Goal: Information Seeking & Learning: Find specific fact

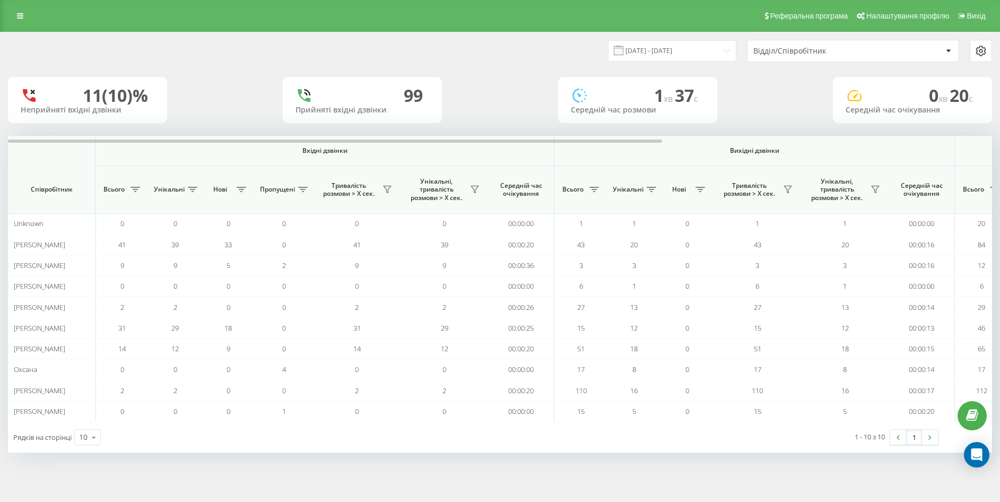
click at [30, 15] on div "Реферальна програма Налаштування профілю Вихід" at bounding box center [500, 16] width 1000 height 32
click at [26, 24] on div "Реферальна програма Налаштування профілю Вихід" at bounding box center [500, 16] width 1000 height 32
click at [22, 14] on icon at bounding box center [20, 15] width 6 height 7
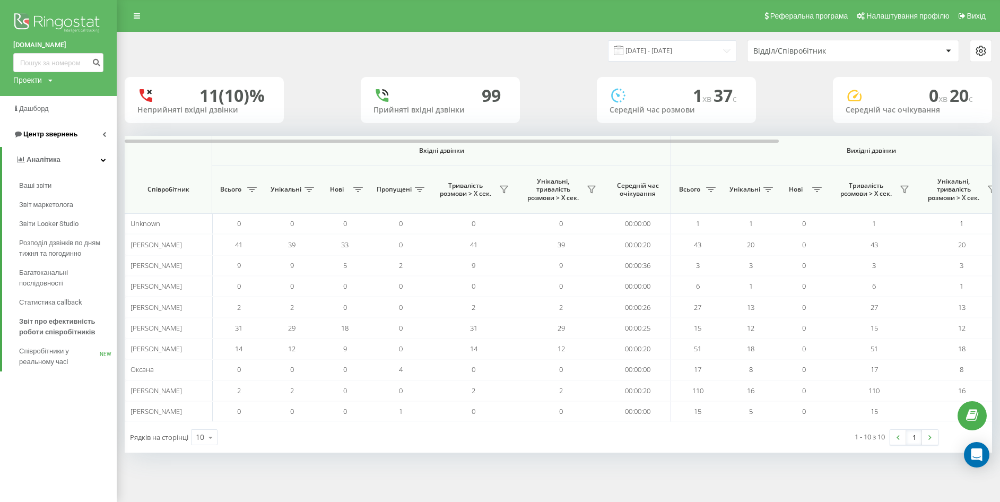
click at [61, 137] on span "Центр звернень" at bounding box center [50, 134] width 54 height 8
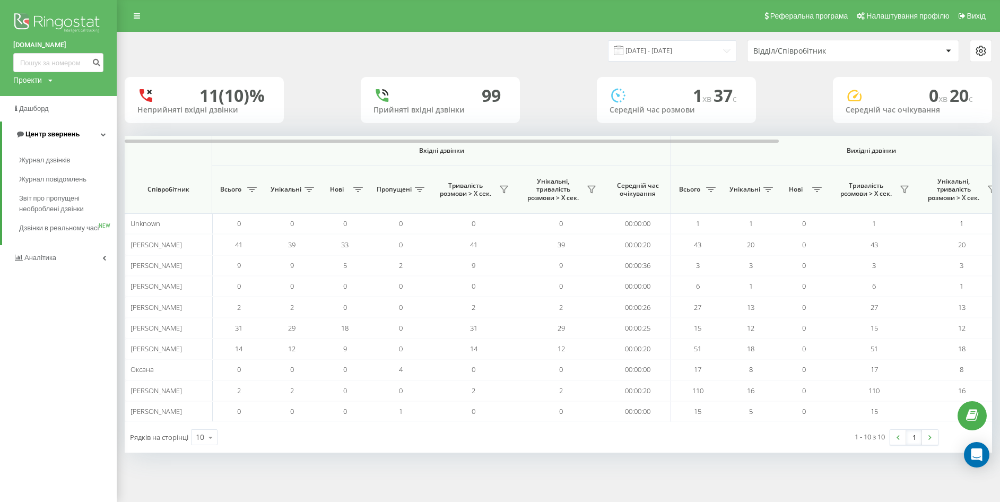
click at [62, 136] on span "Центр звернень" at bounding box center [52, 134] width 54 height 8
click at [58, 161] on link "Аналiтика" at bounding box center [58, 159] width 117 height 25
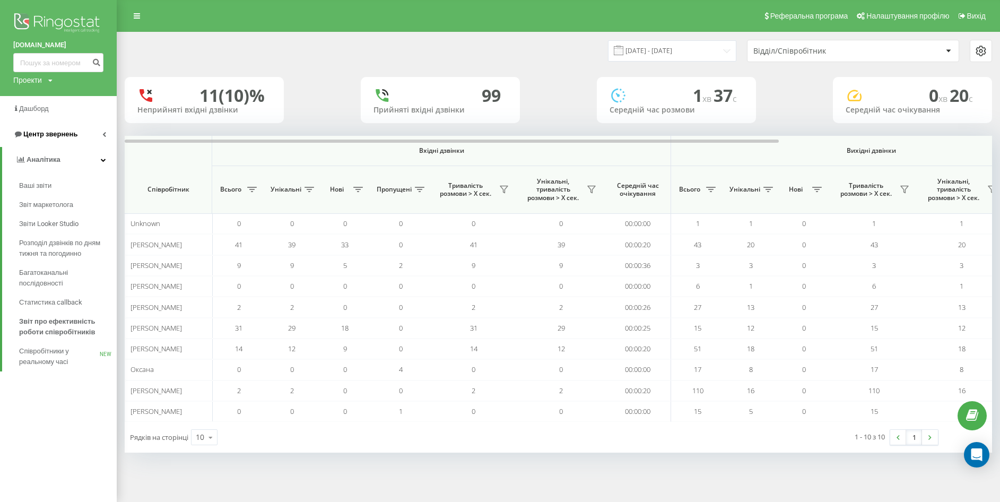
click at [57, 137] on span "Центр звернень" at bounding box center [50, 134] width 54 height 8
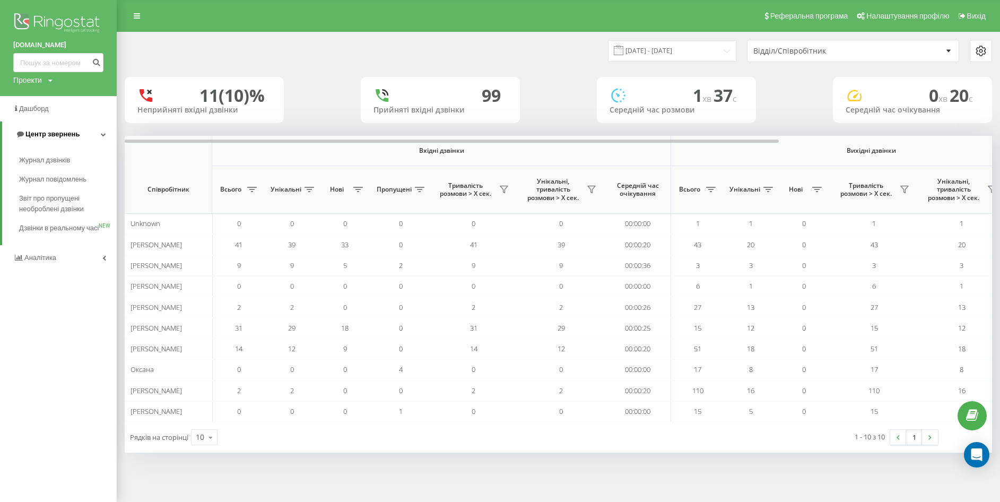
click at [57, 136] on span "Центр звернень" at bounding box center [52, 134] width 54 height 8
click at [57, 135] on span "Центр звернень" at bounding box center [50, 134] width 54 height 8
click at [40, 158] on span "Журнал дзвінків" at bounding box center [47, 160] width 56 height 11
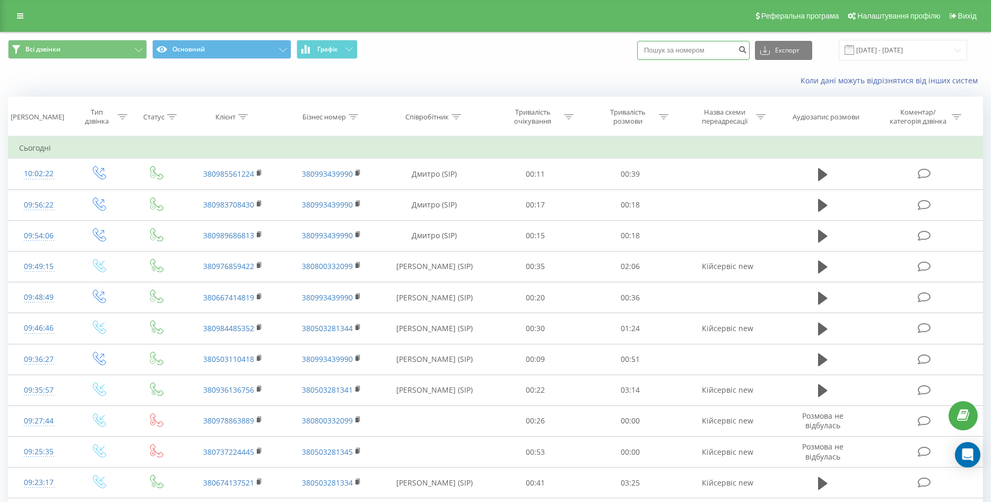
paste input "0992876159"
type input "0992876159"
click at [748, 53] on button "submit" at bounding box center [743, 50] width 14 height 19
paste input "0506648406"
type input "0506648406"
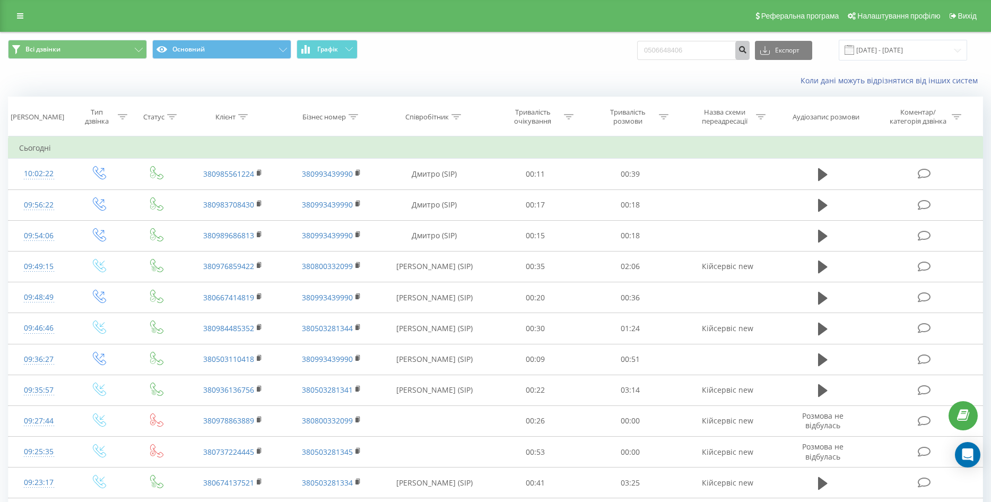
click at [747, 51] on icon "submit" at bounding box center [742, 48] width 9 height 6
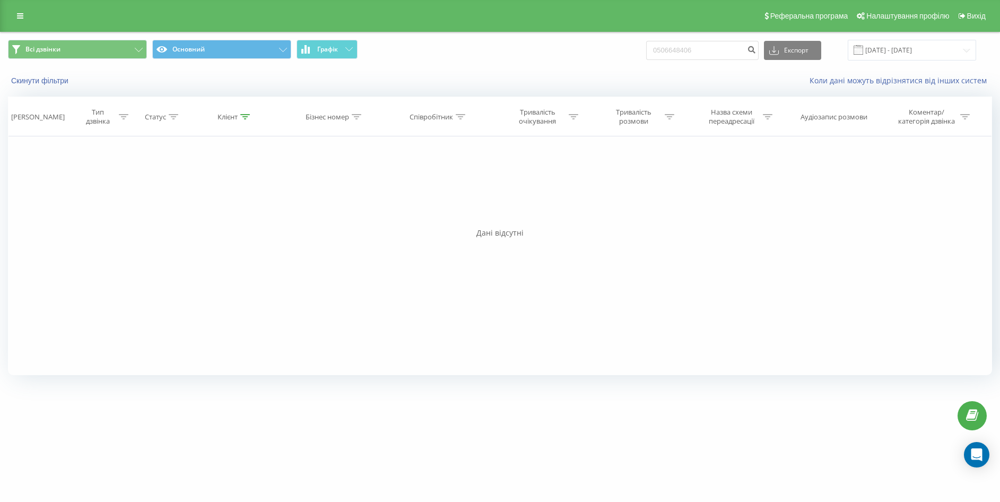
click at [48, 209] on div "Фільтрувати за умовою Дорівнює Введіть значення Скасувати OK Фільтрувати за умо…" at bounding box center [500, 255] width 985 height 239
drag, startPoint x: 686, startPoint y: 46, endPoint x: 666, endPoint y: 47, distance: 19.6
click at [654, 47] on div "Всі дзвінки Основний Графік 0506648406 Експорт .csv .xls .xlsx 19.05.2025 - 19.…" at bounding box center [500, 50] width 985 height 21
paste input "+380638980183"
click at [653, 51] on div "Всі дзвінки Основний Графік +380638980183 Експорт .csv .xls .xlsx 19.05.2025 - …" at bounding box center [500, 50] width 985 height 21
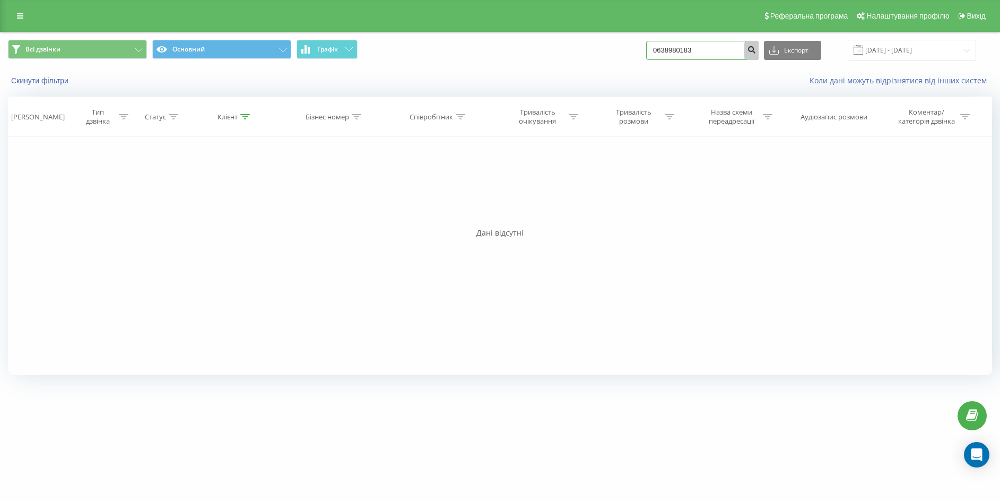
type input "0638980183"
click at [759, 47] on button "submit" at bounding box center [752, 50] width 14 height 19
click at [20, 21] on link at bounding box center [20, 15] width 19 height 15
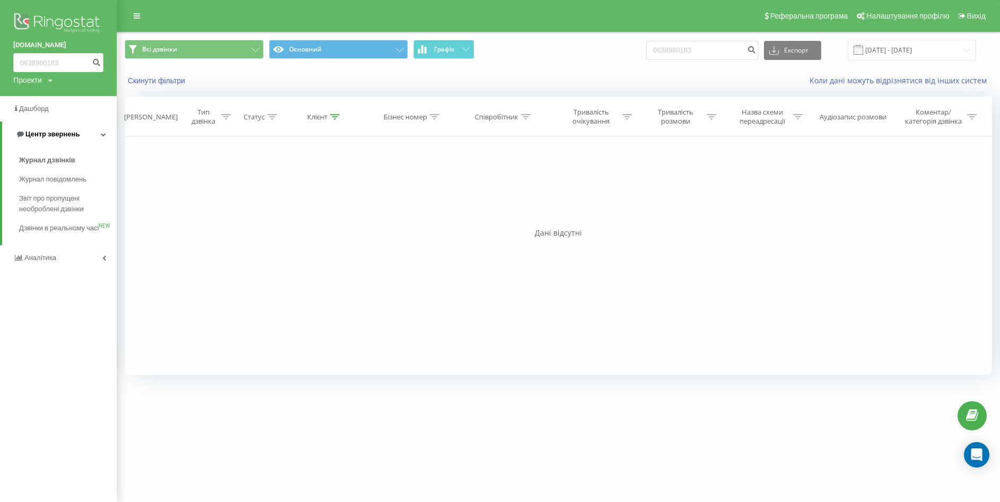
click at [44, 134] on span "Центр звернень" at bounding box center [52, 134] width 54 height 8
click at [46, 134] on span "Центр звернень" at bounding box center [50, 134] width 54 height 8
click at [46, 159] on span "Журнал дзвінків" at bounding box center [47, 160] width 56 height 11
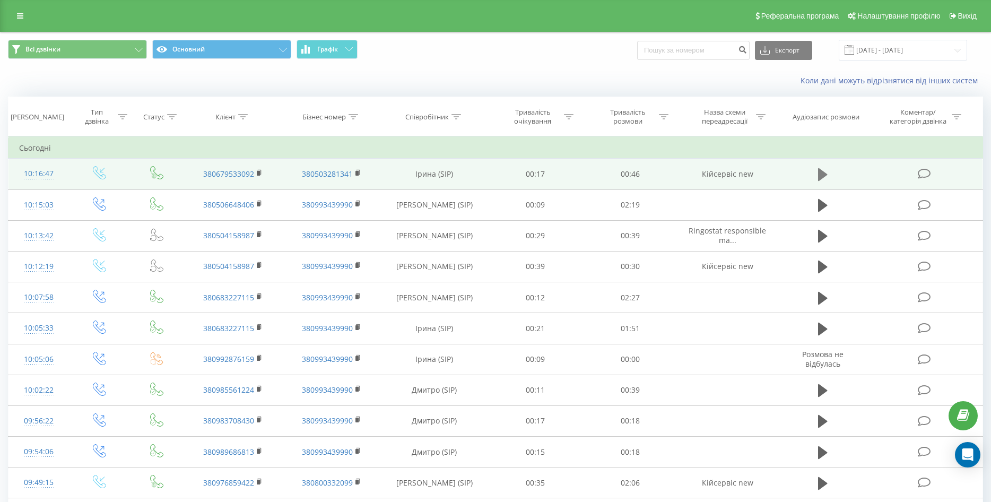
click at [822, 172] on icon at bounding box center [823, 174] width 10 height 13
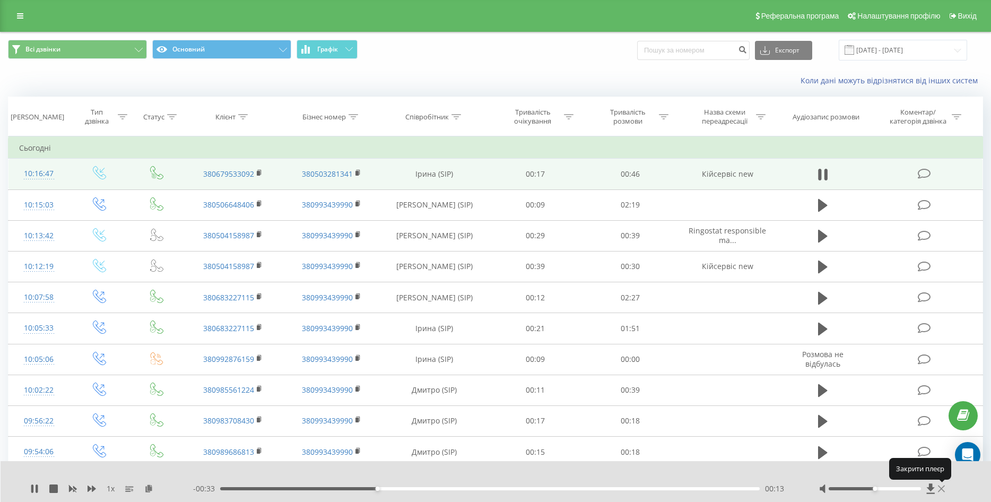
click at [942, 489] on icon at bounding box center [941, 489] width 7 height 7
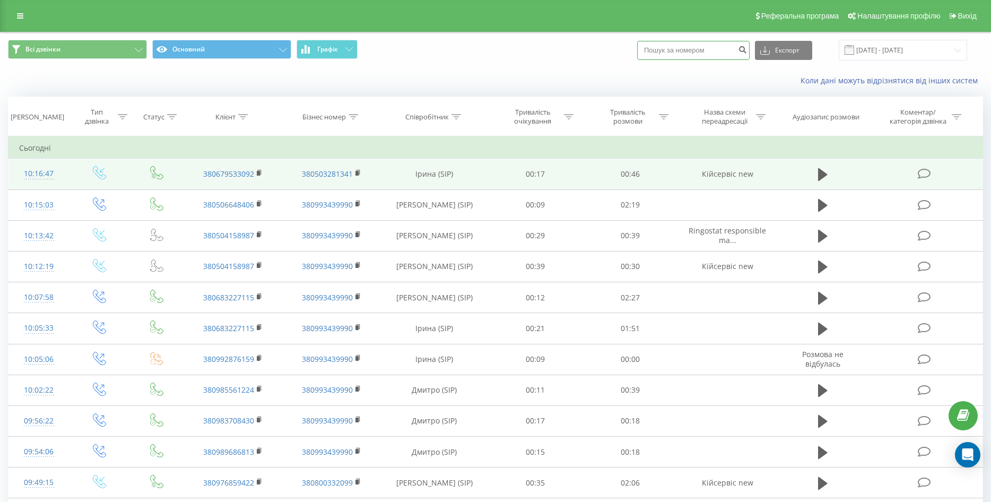
paste input "380966248637"
click at [648, 55] on input "380966248637" at bounding box center [693, 50] width 113 height 19
type input "0966248637"
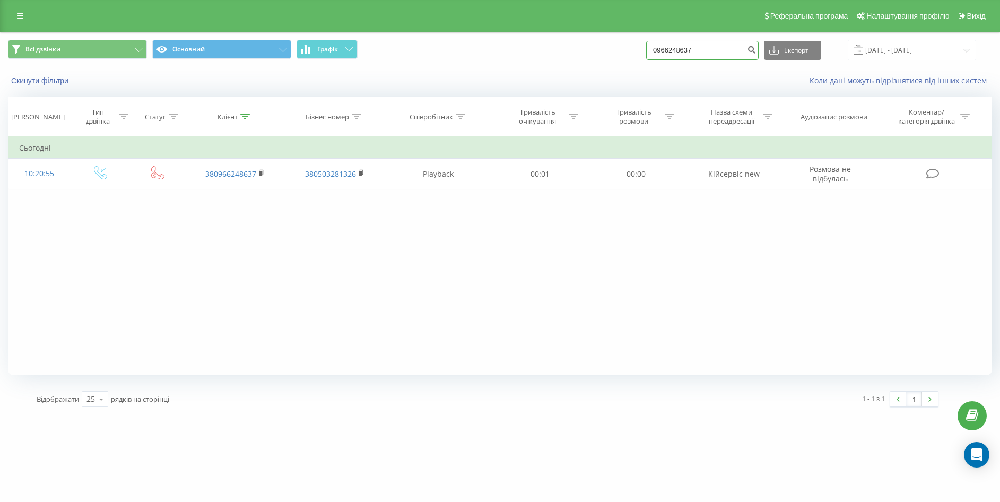
drag, startPoint x: 713, startPoint y: 53, endPoint x: 597, endPoint y: 66, distance: 117.0
click at [597, 66] on div "Всі дзвінки Основний Графік 0966248637 Експорт .csv .xls .xlsx 19.05.2025 - 19.…" at bounding box center [500, 50] width 999 height 36
paste input "90071750"
type input "0990071750"
click at [756, 48] on icon "submit" at bounding box center [751, 48] width 9 height 6
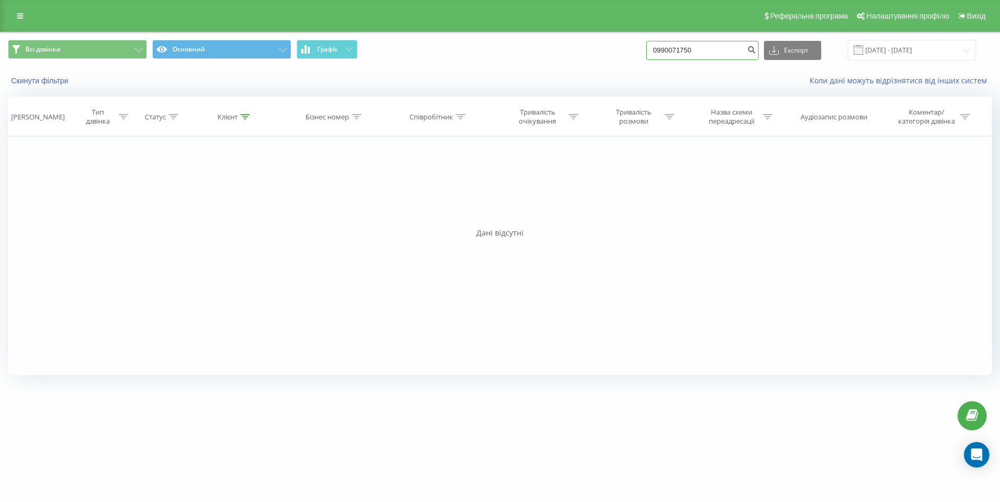
drag, startPoint x: 691, startPoint y: 56, endPoint x: 596, endPoint y: 63, distance: 95.2
click at [596, 63] on div "Всі дзвінки Основний Графік 0990071750 Експорт .csv .xls .xlsx 19.05.2025 - 19.…" at bounding box center [500, 50] width 999 height 36
paste input "0504007226"
type input "0504007226"
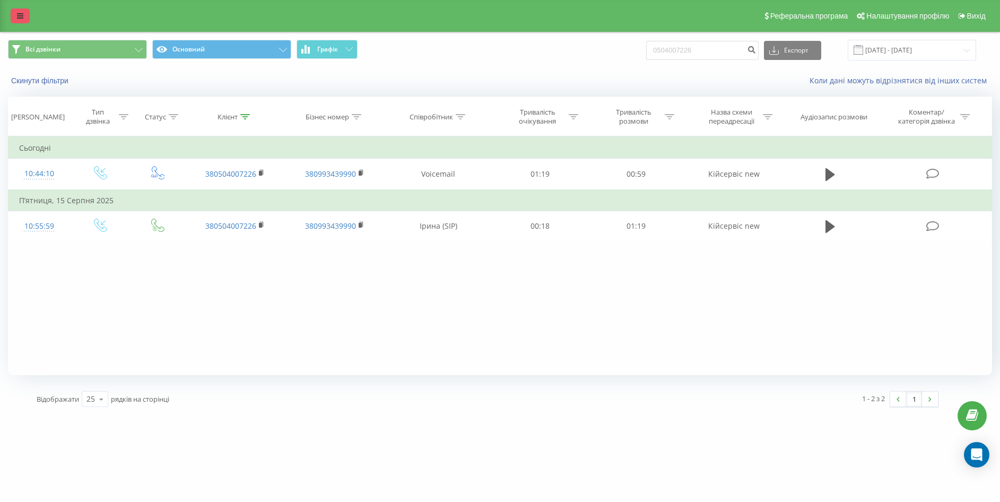
click at [18, 22] on link at bounding box center [20, 15] width 19 height 15
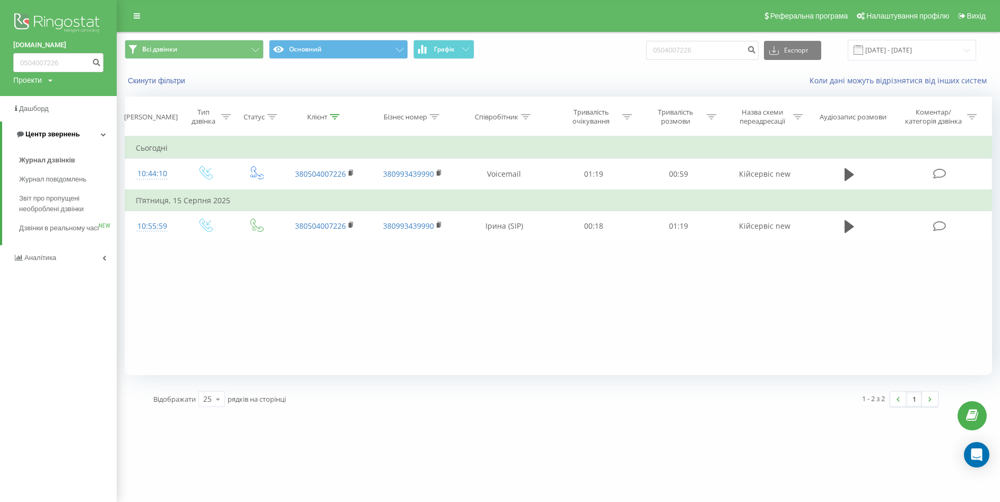
click at [59, 140] on span "Центр звернень" at bounding box center [47, 134] width 64 height 11
click at [59, 140] on span "Центр звернень" at bounding box center [45, 134] width 64 height 11
click at [59, 162] on span "Журнал дзвінків" at bounding box center [47, 160] width 56 height 11
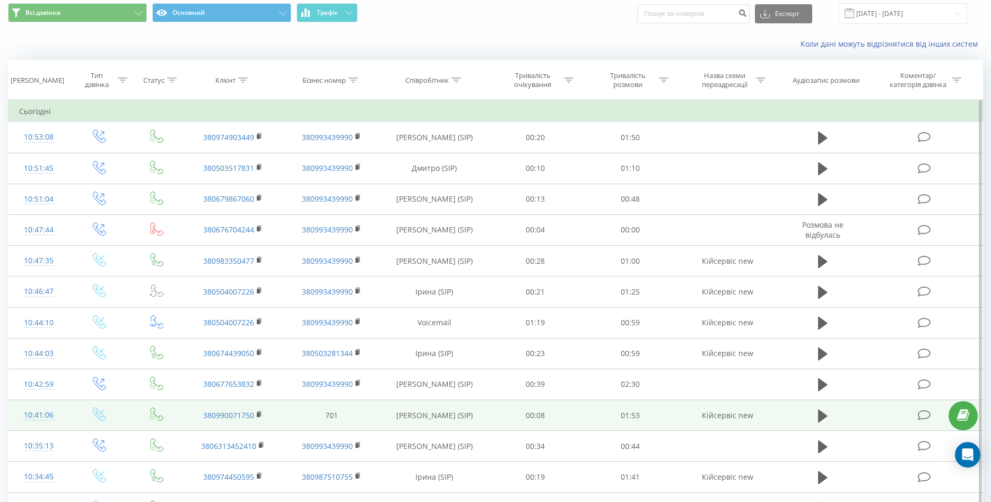
scroll to position [53, 0]
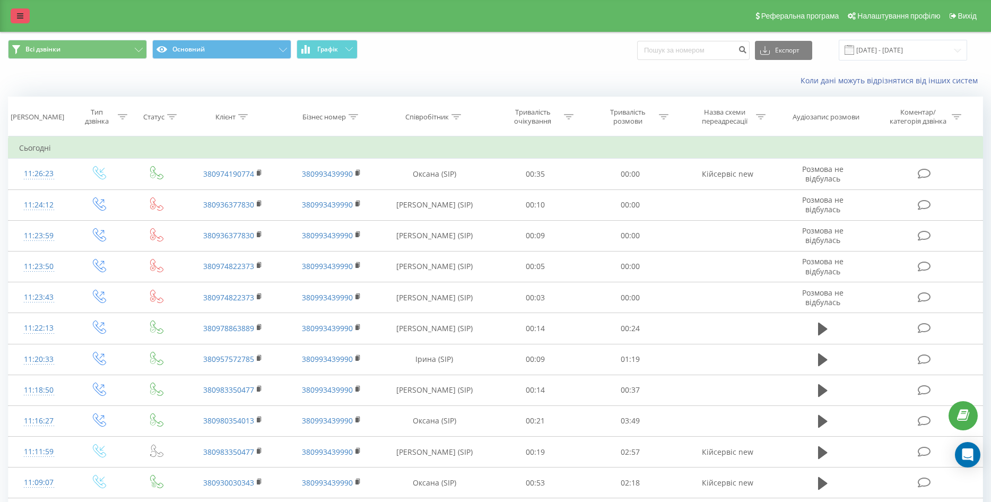
click at [19, 15] on icon at bounding box center [20, 15] width 6 height 7
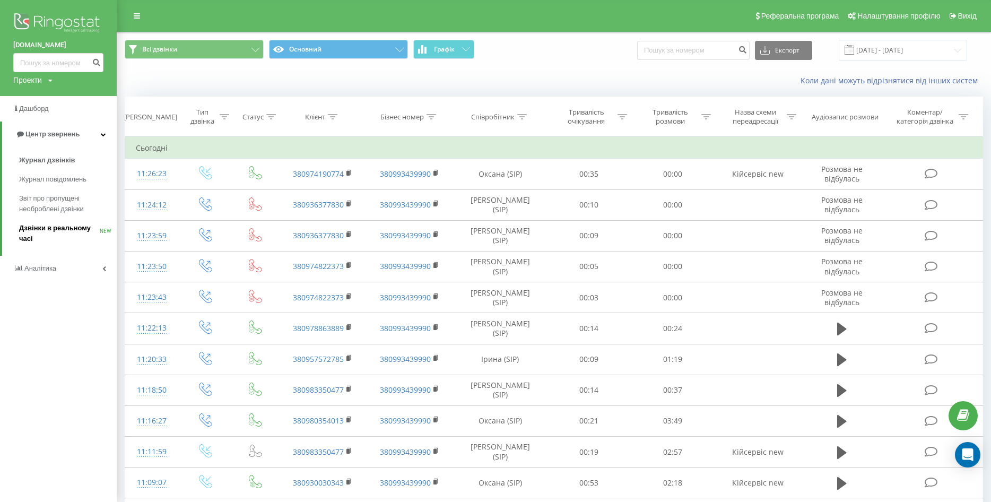
click at [73, 229] on span "Дзвінки в реальному часі" at bounding box center [59, 233] width 81 height 21
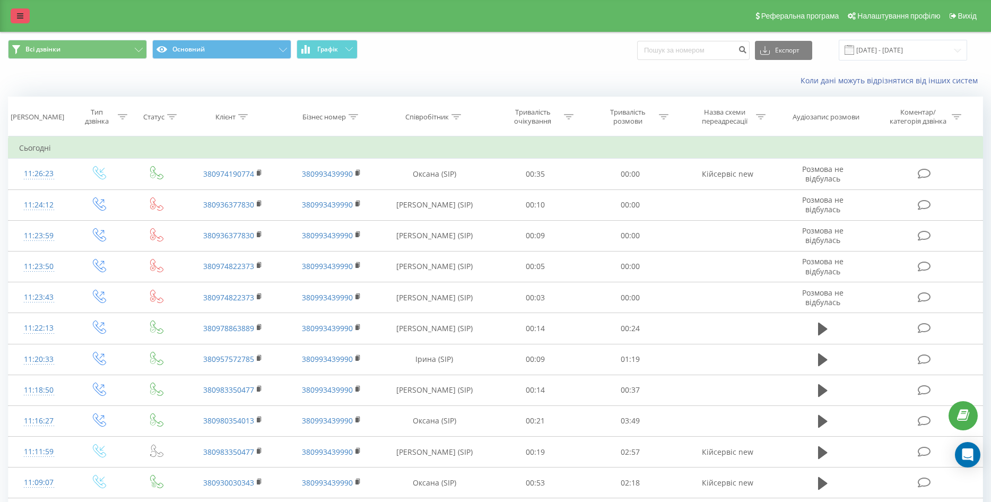
click at [25, 12] on link at bounding box center [20, 15] width 19 height 15
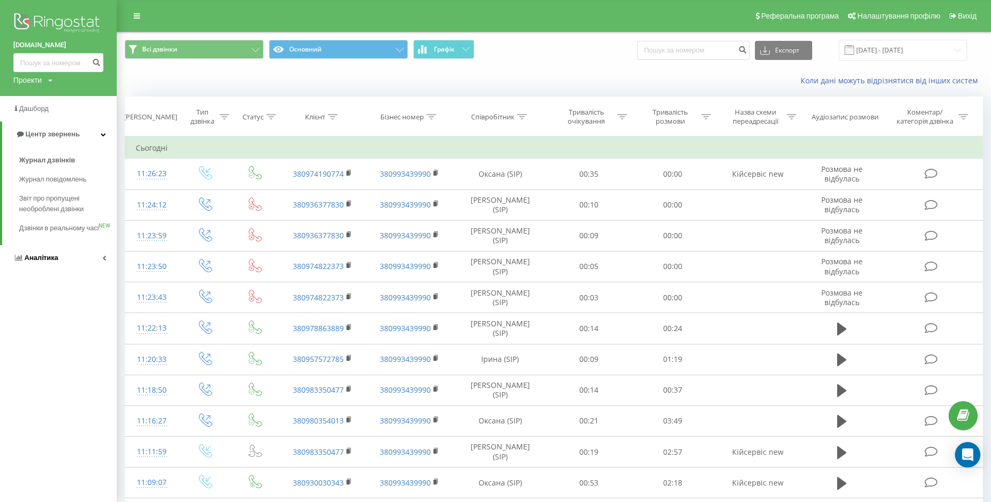
click at [61, 271] on link "Аналiтика" at bounding box center [58, 257] width 117 height 25
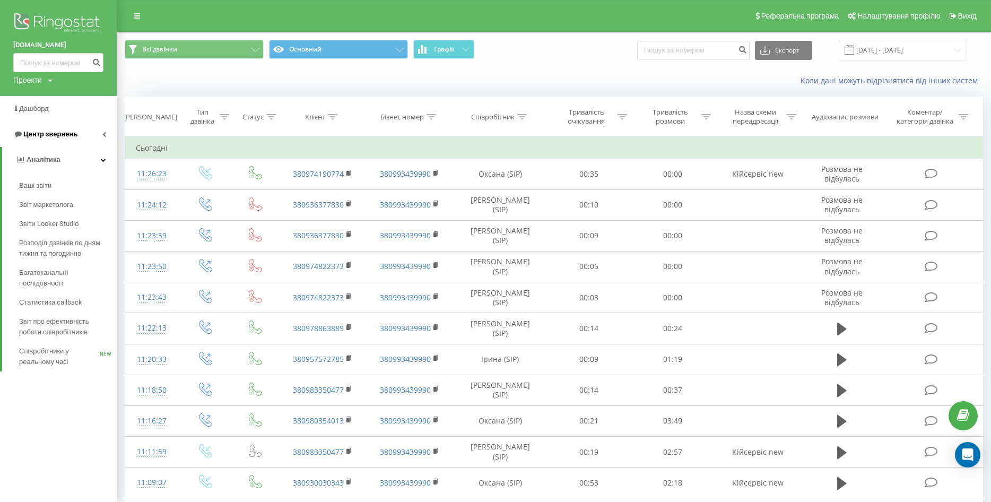
click at [53, 133] on span "Центр звернень" at bounding box center [50, 134] width 54 height 8
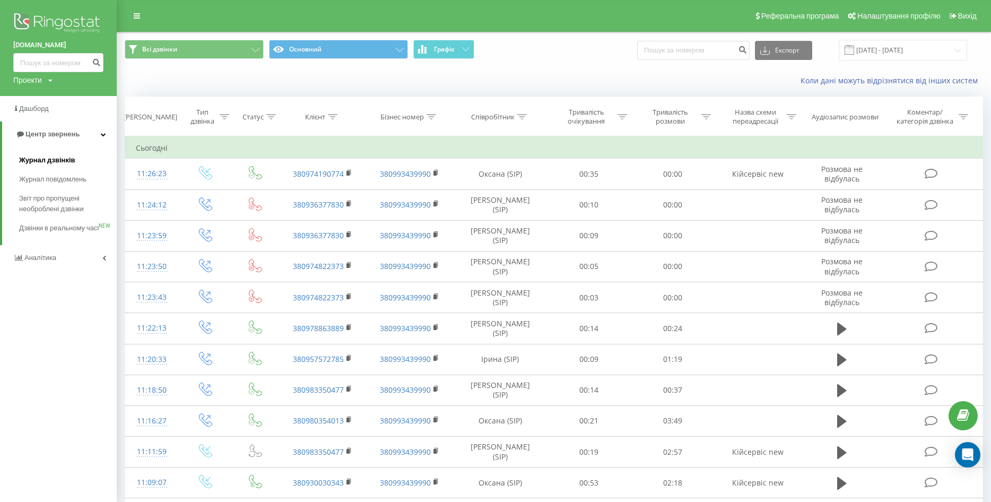
click at [49, 160] on span "Журнал дзвінків" at bounding box center [47, 160] width 56 height 11
click at [60, 230] on span "Дзвінки в реальному часі" at bounding box center [59, 233] width 81 height 21
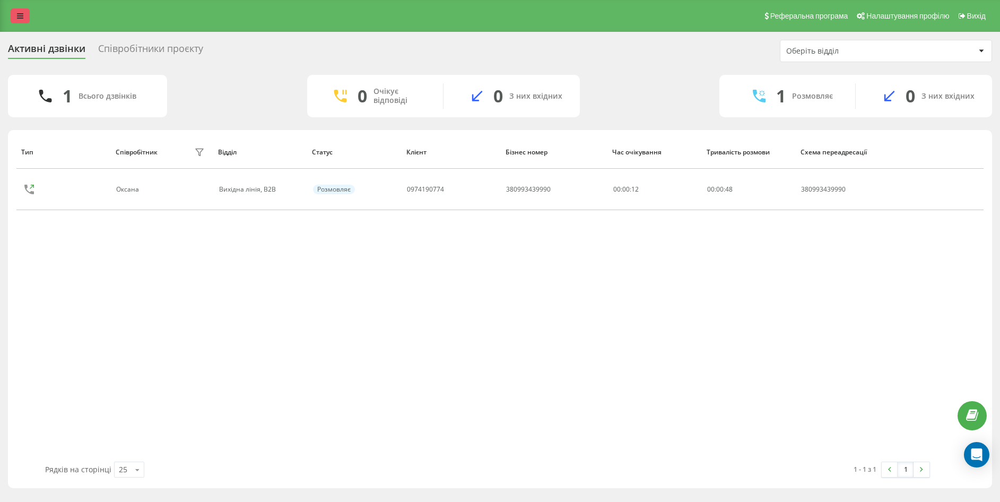
click at [12, 8] on div "Реферальна програма Налаштування профілю Вихід" at bounding box center [500, 16] width 1000 height 32
click at [17, 14] on icon at bounding box center [20, 15] width 6 height 7
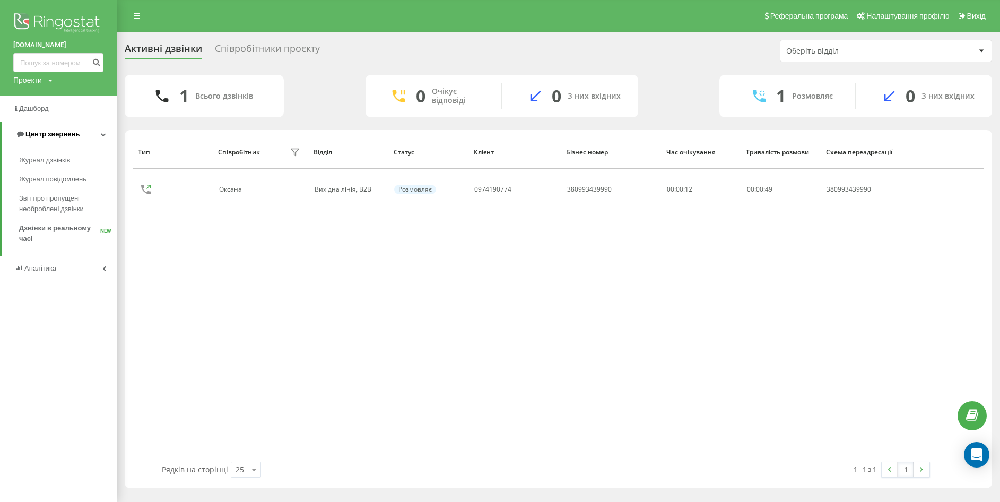
click at [64, 137] on span "Центр звернень" at bounding box center [52, 134] width 54 height 8
click at [64, 134] on span "Центр звернень" at bounding box center [50, 134] width 54 height 8
click at [53, 161] on span "Журнал дзвінків" at bounding box center [47, 160] width 56 height 11
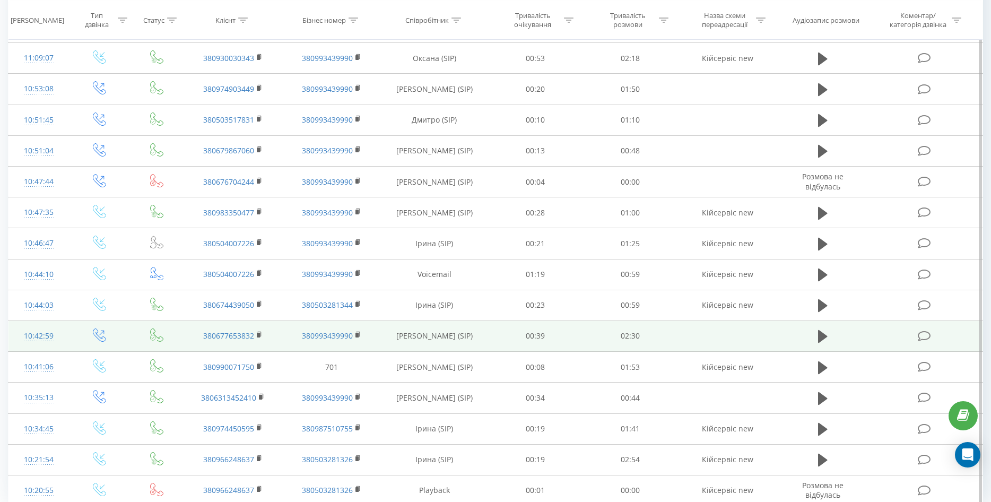
scroll to position [469, 0]
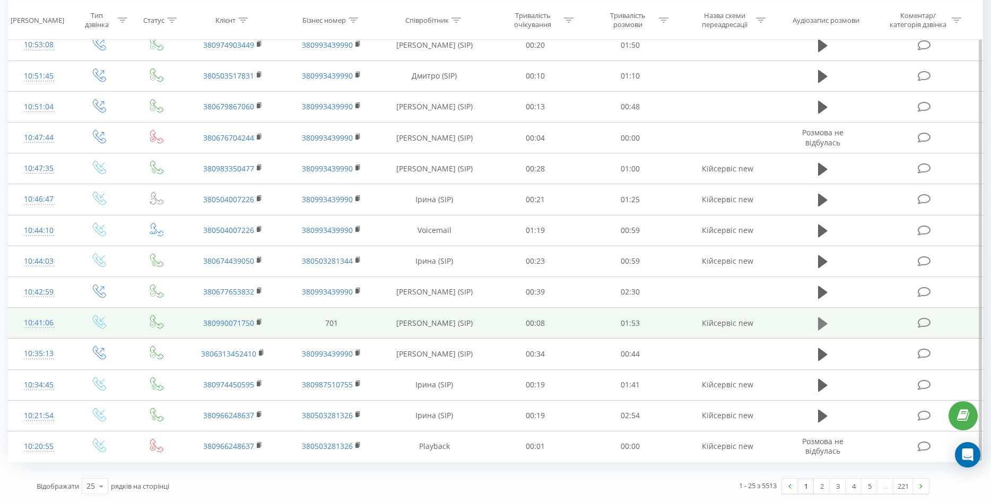
click at [826, 324] on icon at bounding box center [823, 323] width 10 height 13
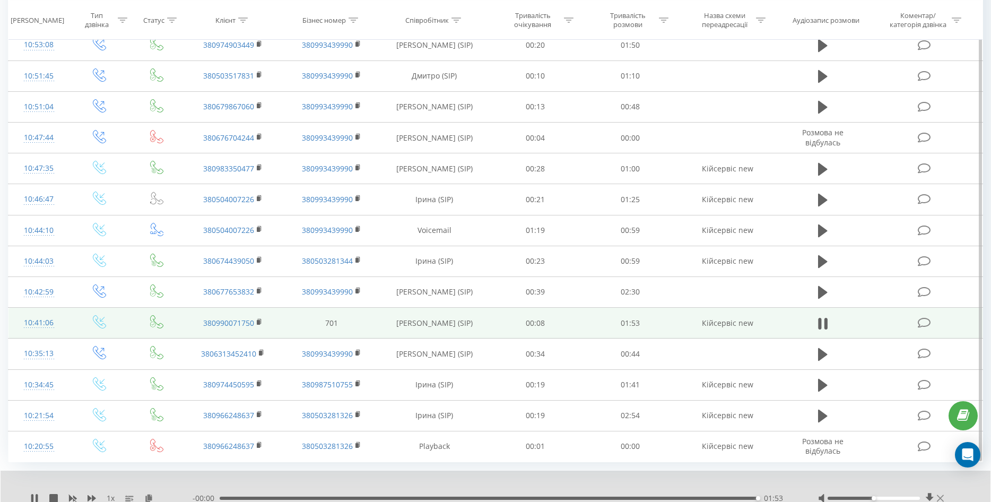
click at [943, 498] on icon at bounding box center [940, 498] width 7 height 8
